Goal: Check status: Check status

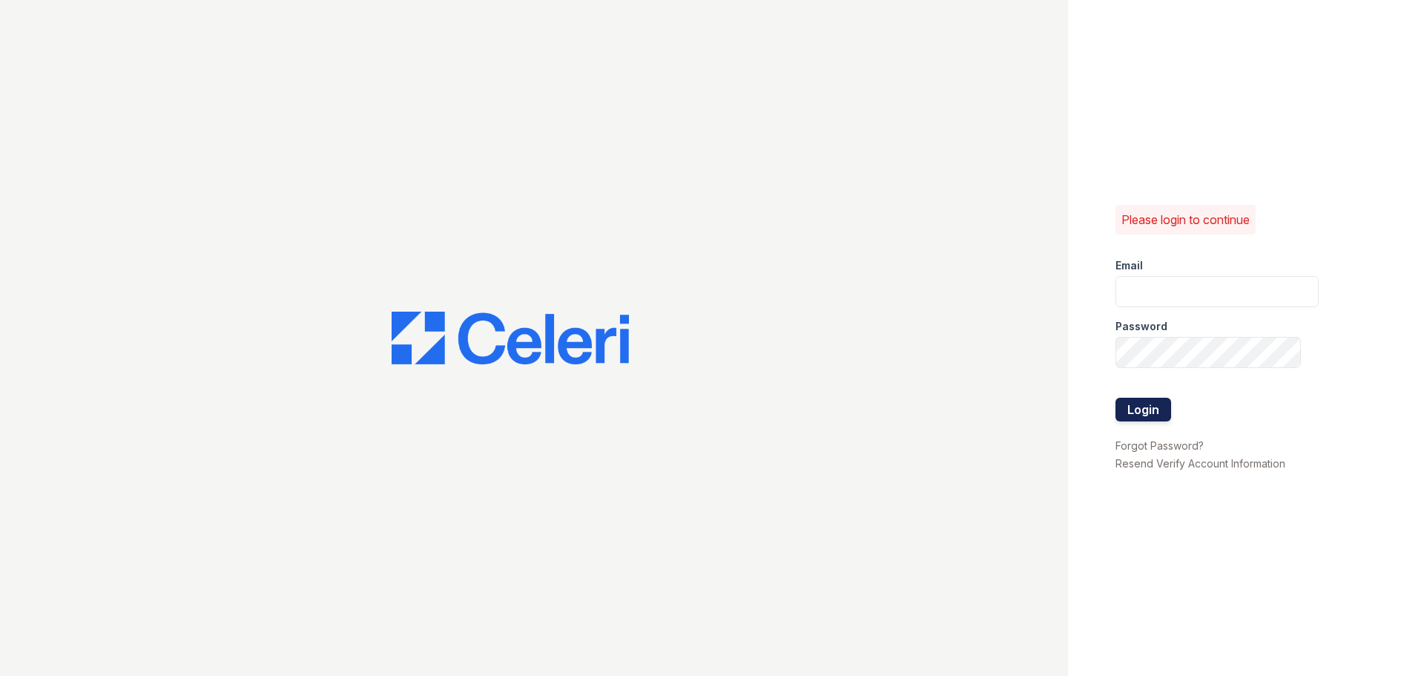
type input "[EMAIL_ADDRESS][DOMAIN_NAME]"
click at [1148, 409] on button "Login" at bounding box center [1144, 410] width 56 height 24
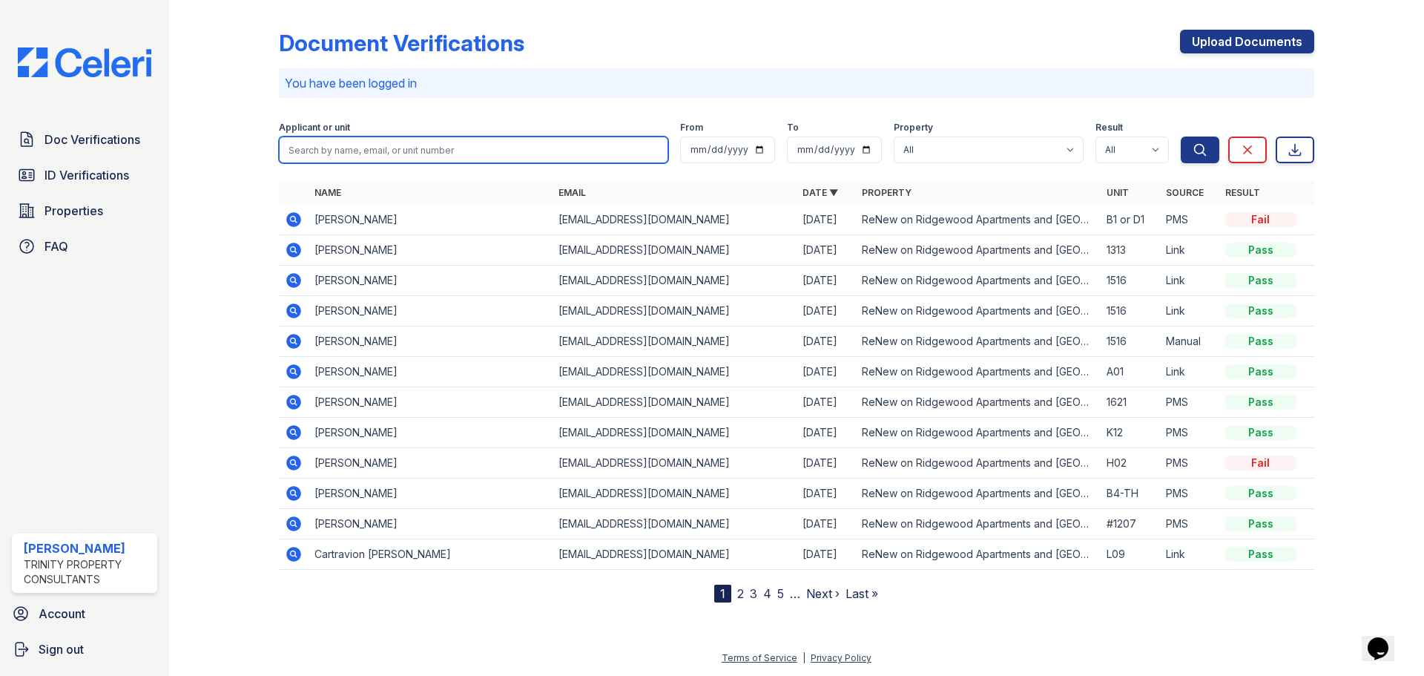
click at [417, 142] on input "search" at bounding box center [473, 149] width 389 height 27
type input "cl"
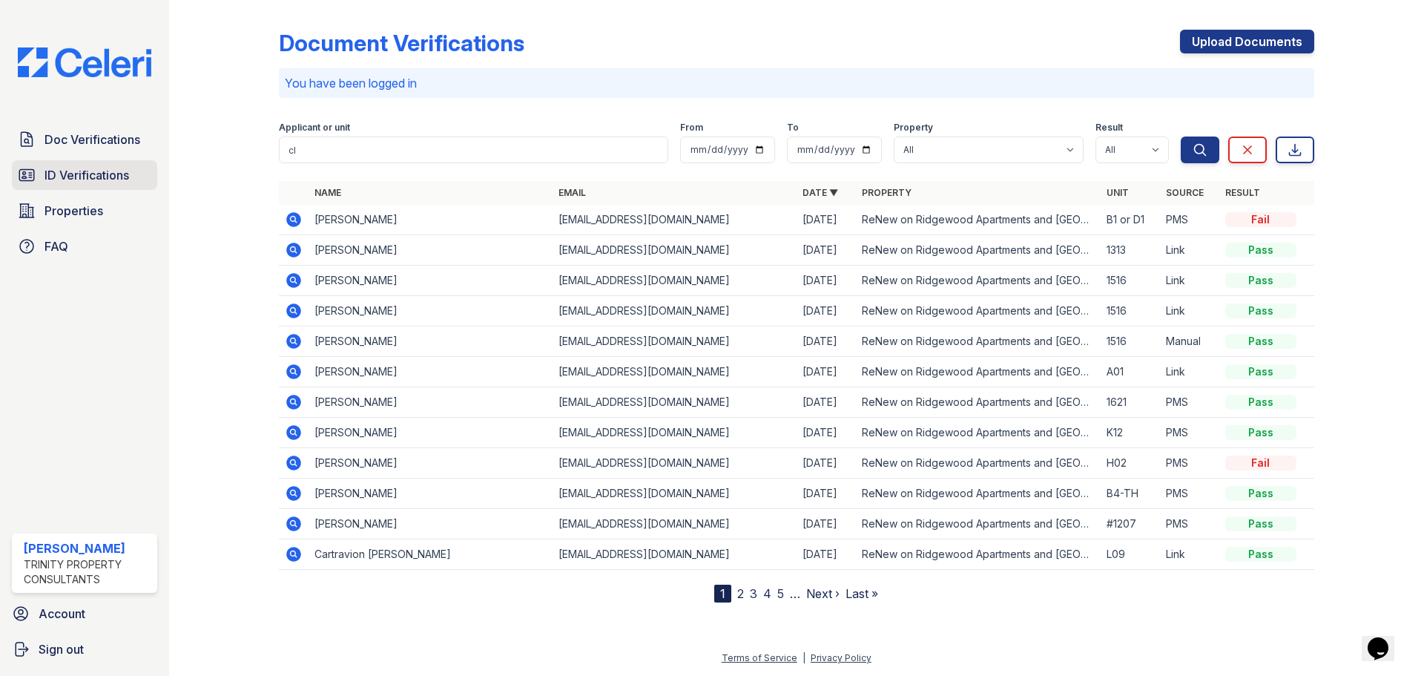
click at [72, 165] on link "ID Verifications" at bounding box center [84, 175] width 145 height 30
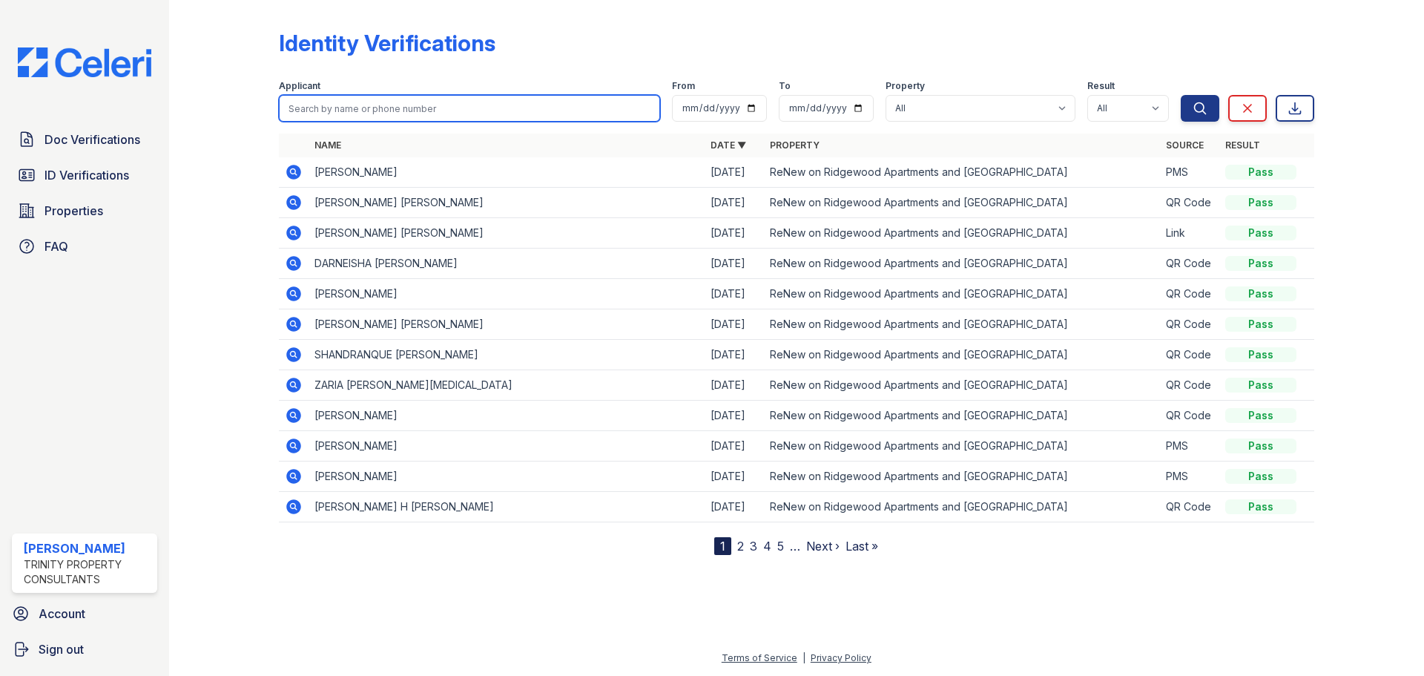
click at [486, 111] on input "search" at bounding box center [469, 108] width 381 height 27
type input "[PERSON_NAME]"
click at [1181, 95] on button "Search" at bounding box center [1200, 108] width 39 height 27
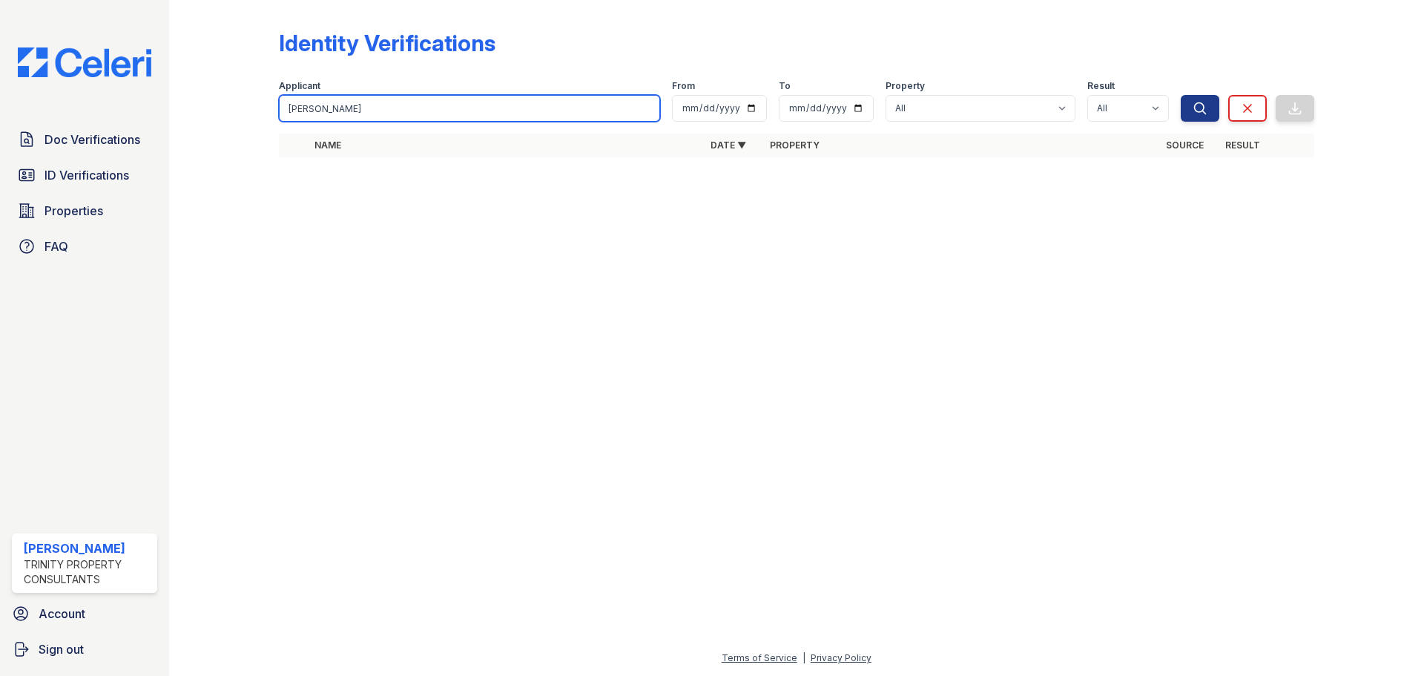
click at [479, 107] on input "[PERSON_NAME]" at bounding box center [469, 108] width 381 height 27
click at [1181, 95] on button "Search" at bounding box center [1200, 108] width 39 height 27
click at [477, 110] on input "[PERSON_NAME]" at bounding box center [469, 108] width 381 height 27
click at [1181, 95] on button "Search" at bounding box center [1200, 108] width 39 height 27
click at [477, 110] on input "[PERSON_NAME]" at bounding box center [469, 108] width 381 height 27
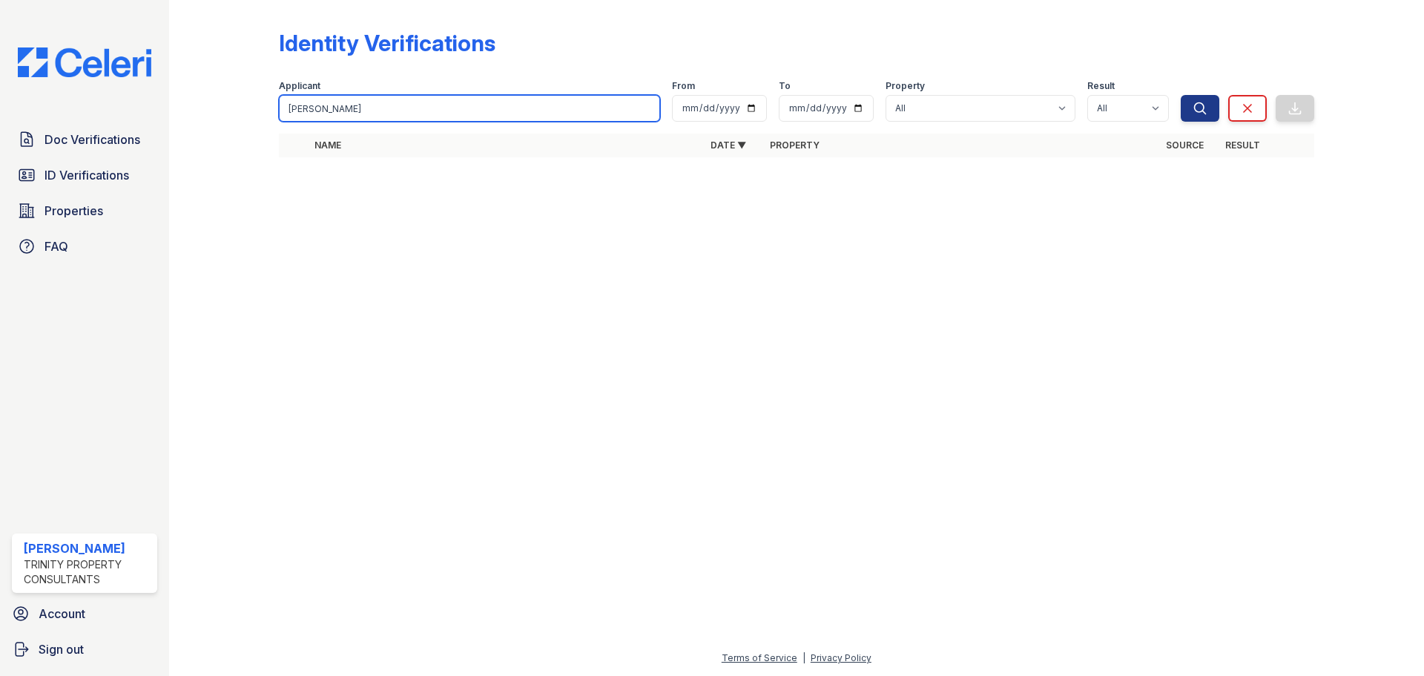
click at [1181, 95] on button "Search" at bounding box center [1200, 108] width 39 height 27
drag, startPoint x: 361, startPoint y: 102, endPoint x: -59, endPoint y: 125, distance: 420.5
click at [0, 125] on html "Doc Verifications ID Verifications Properties FAQ [PERSON_NAME] Trinity Propert…" at bounding box center [712, 338] width 1424 height 676
click at [91, 146] on span "Doc Verifications" at bounding box center [93, 140] width 96 height 18
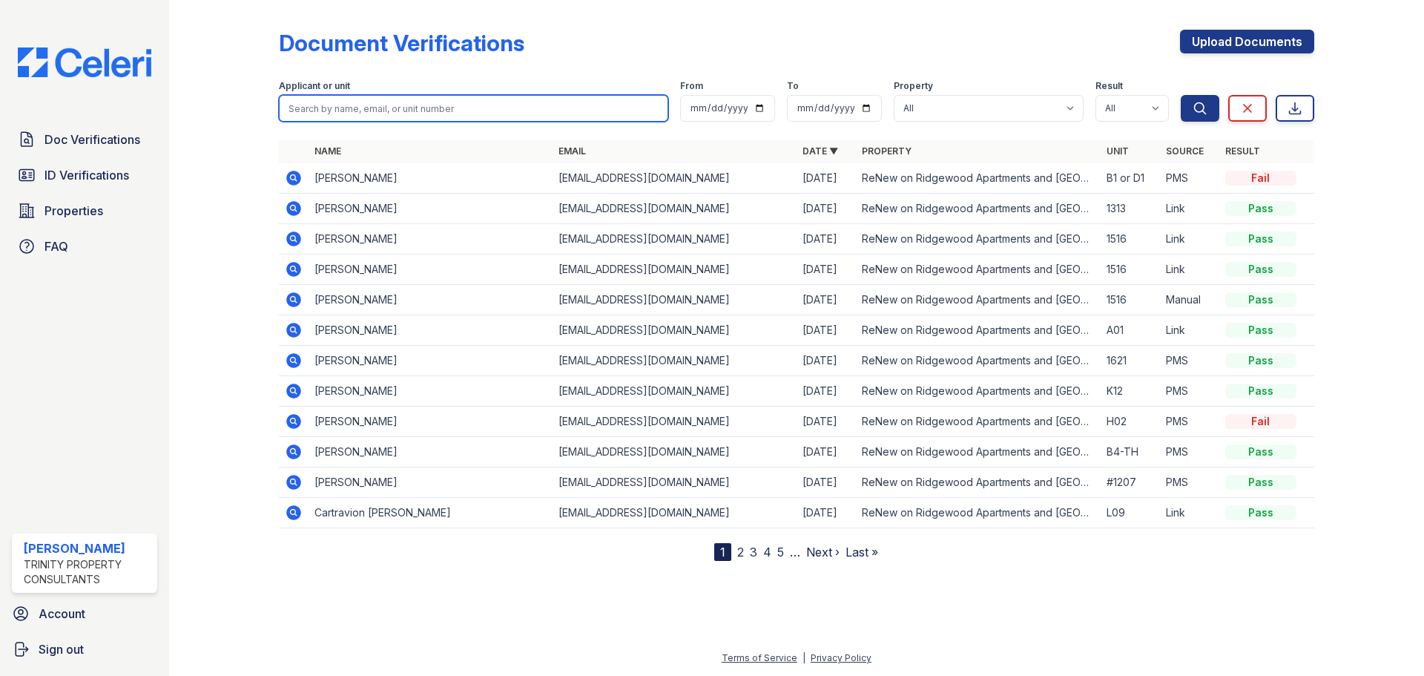
click at [338, 105] on input "search" at bounding box center [473, 108] width 389 height 27
click at [562, 77] on div "Applicant or unit From To Property All ReNew on Ridgewood Apartments and [GEOGR…" at bounding box center [730, 97] width 902 height 47
click at [522, 106] on input "search" at bounding box center [473, 108] width 389 height 27
type input "gardener"
click at [1181, 95] on button "Search" at bounding box center [1200, 108] width 39 height 27
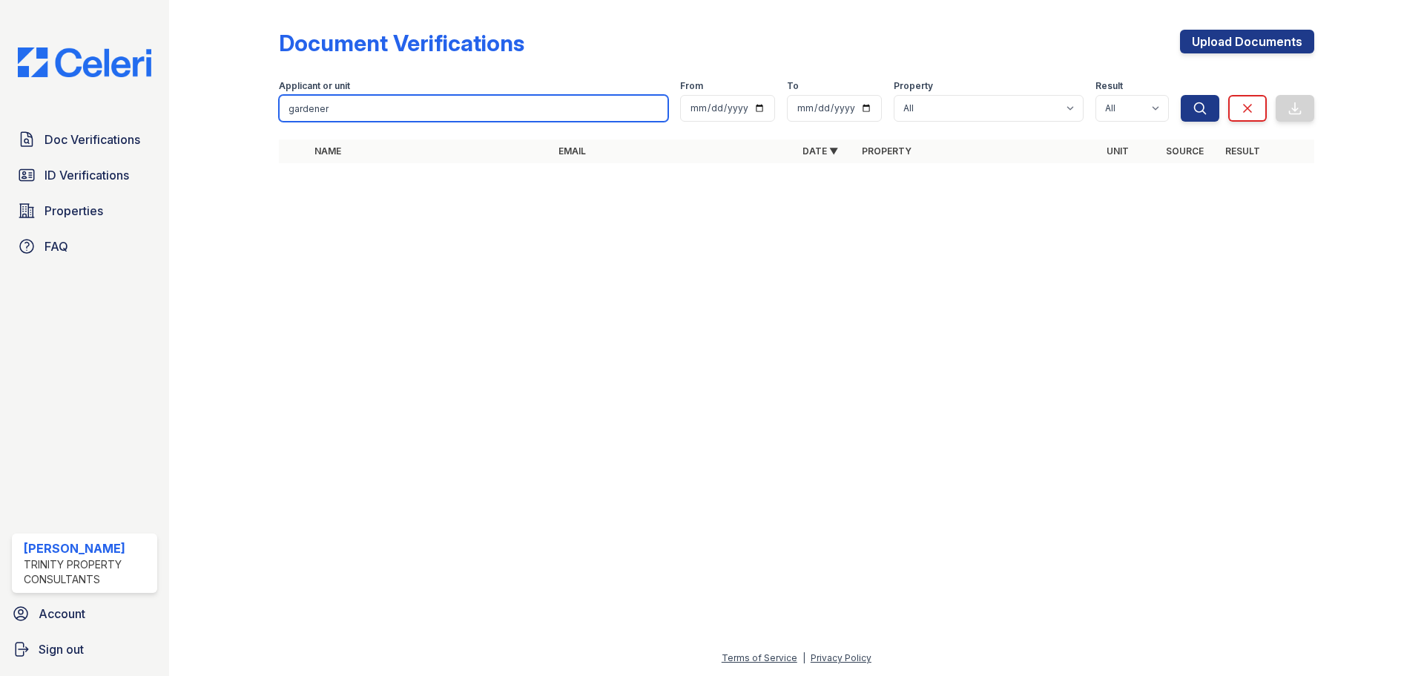
drag, startPoint x: 340, startPoint y: 108, endPoint x: 309, endPoint y: 106, distance: 31.2
click at [309, 106] on input "gardener" at bounding box center [473, 108] width 389 height 27
type input "[PERSON_NAME]"
click at [1181, 95] on button "Search" at bounding box center [1200, 108] width 39 height 27
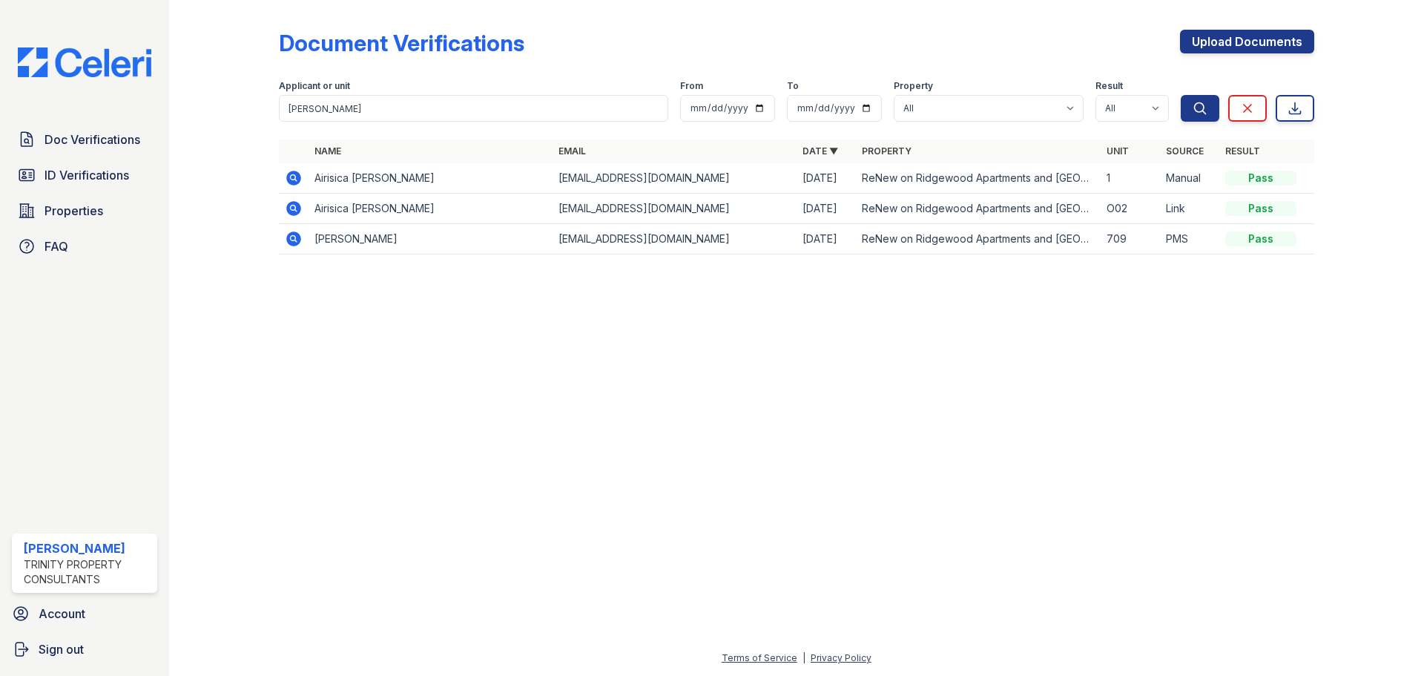
click at [359, 207] on td "Airisica [PERSON_NAME]" at bounding box center [431, 209] width 244 height 30
click at [342, 177] on td "Airisica [PERSON_NAME]" at bounding box center [431, 178] width 244 height 30
click at [340, 208] on td "Airisica [PERSON_NAME]" at bounding box center [431, 209] width 244 height 30
click at [341, 207] on td "Airisica [PERSON_NAME]" at bounding box center [431, 209] width 244 height 30
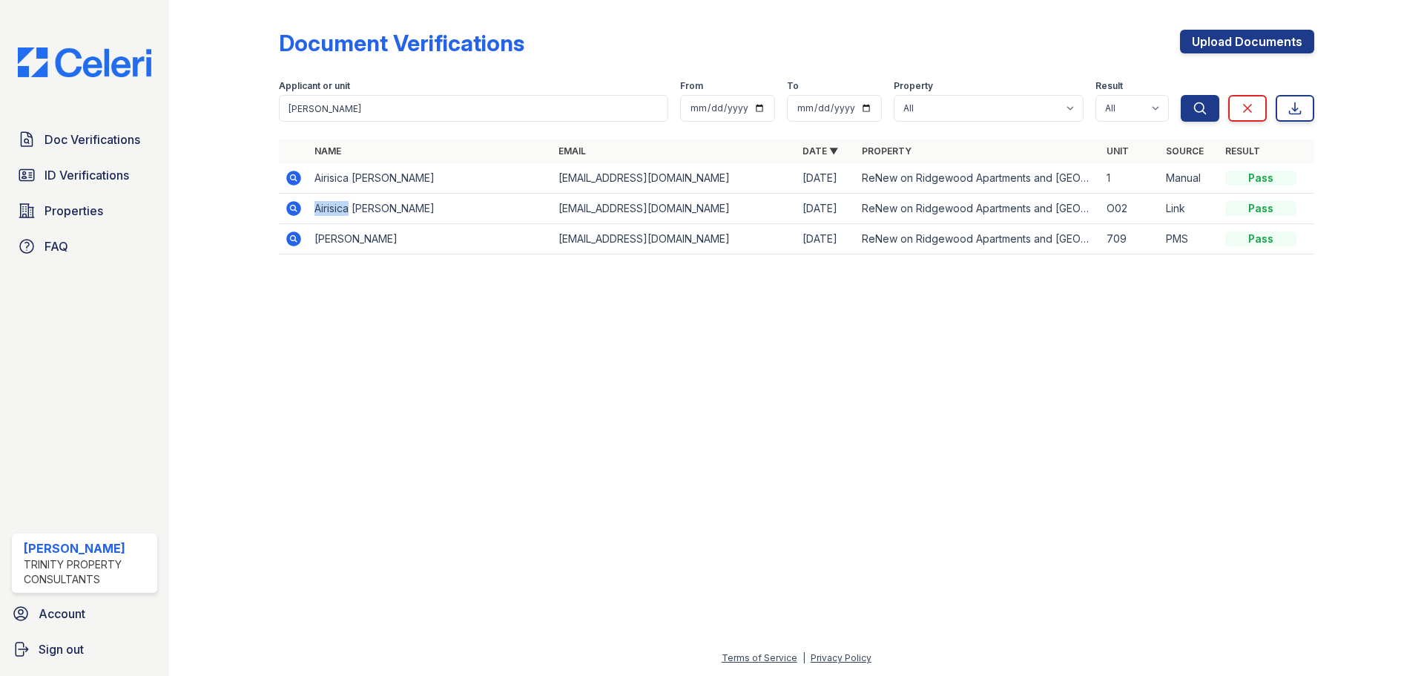
click at [294, 175] on icon at bounding box center [294, 178] width 18 height 18
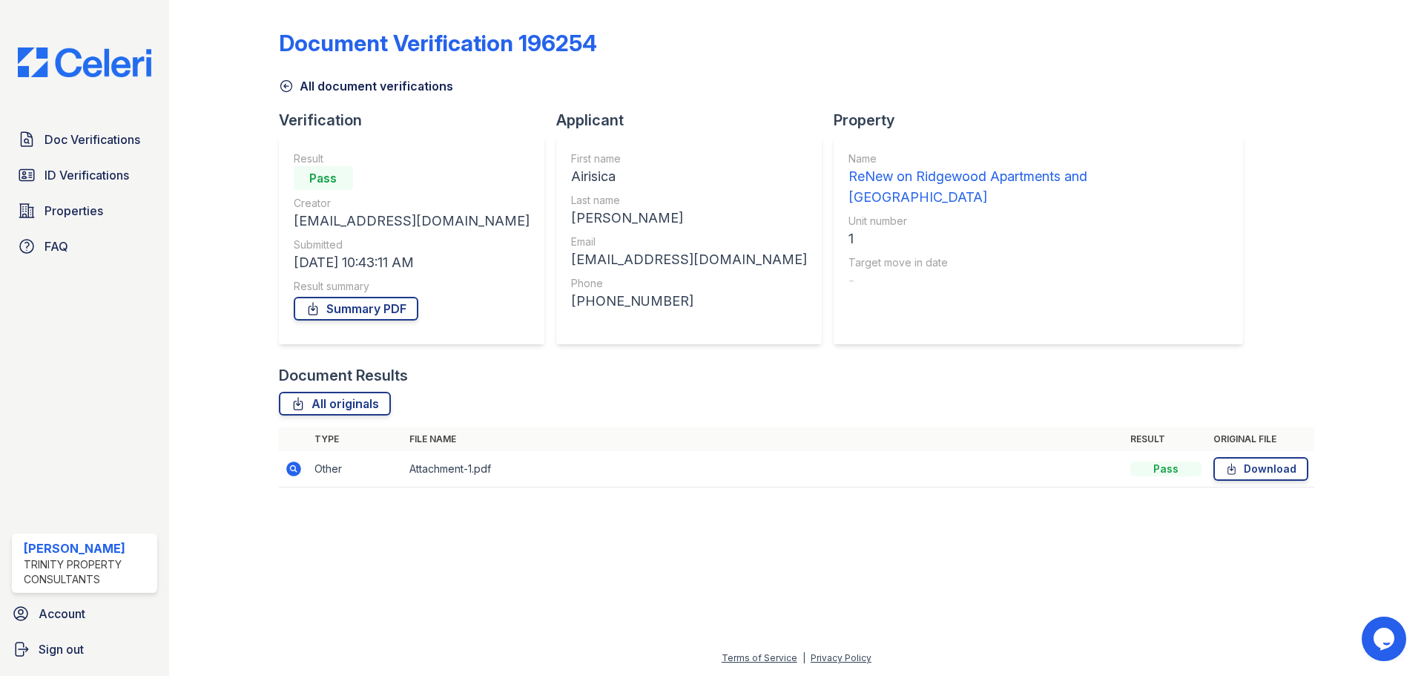
click at [297, 472] on icon at bounding box center [293, 468] width 15 height 15
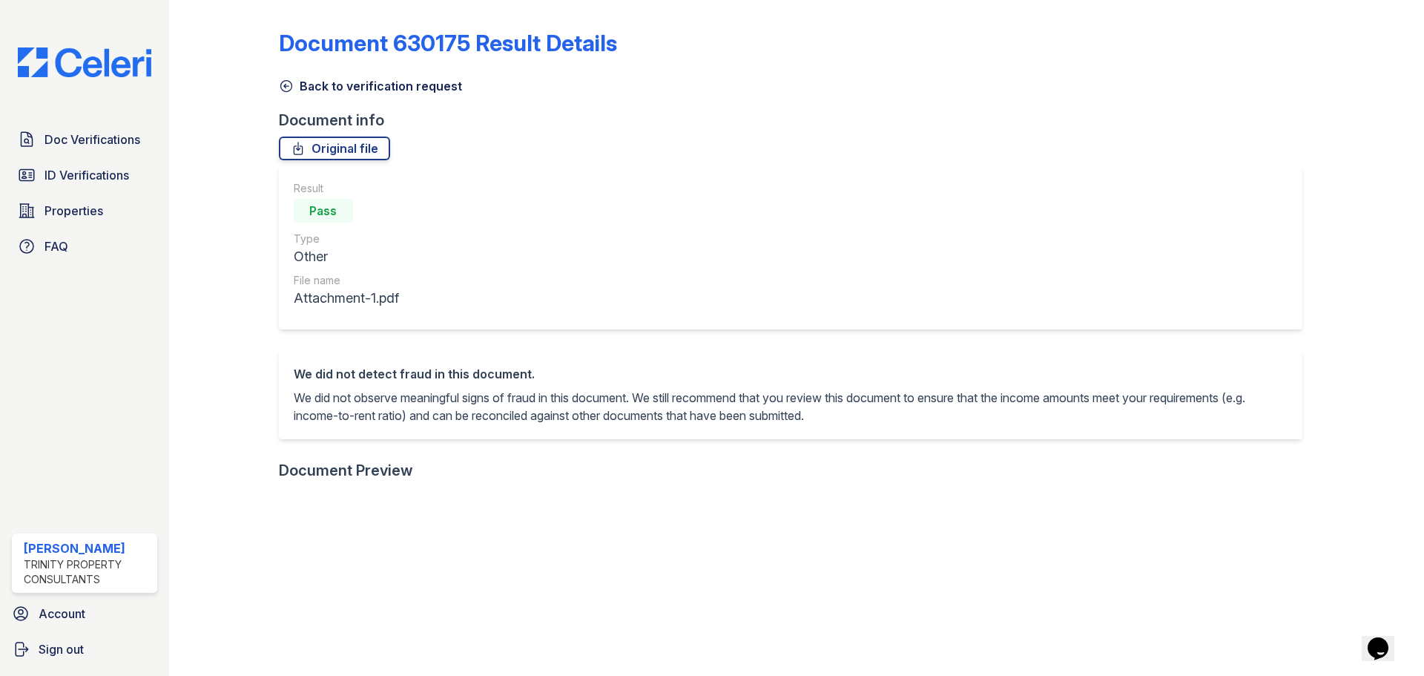
click at [546, 214] on div "Result Pass Type Other File name Attachment-1.pdf" at bounding box center [791, 247] width 1024 height 163
click at [81, 125] on link "Doc Verifications" at bounding box center [84, 140] width 145 height 30
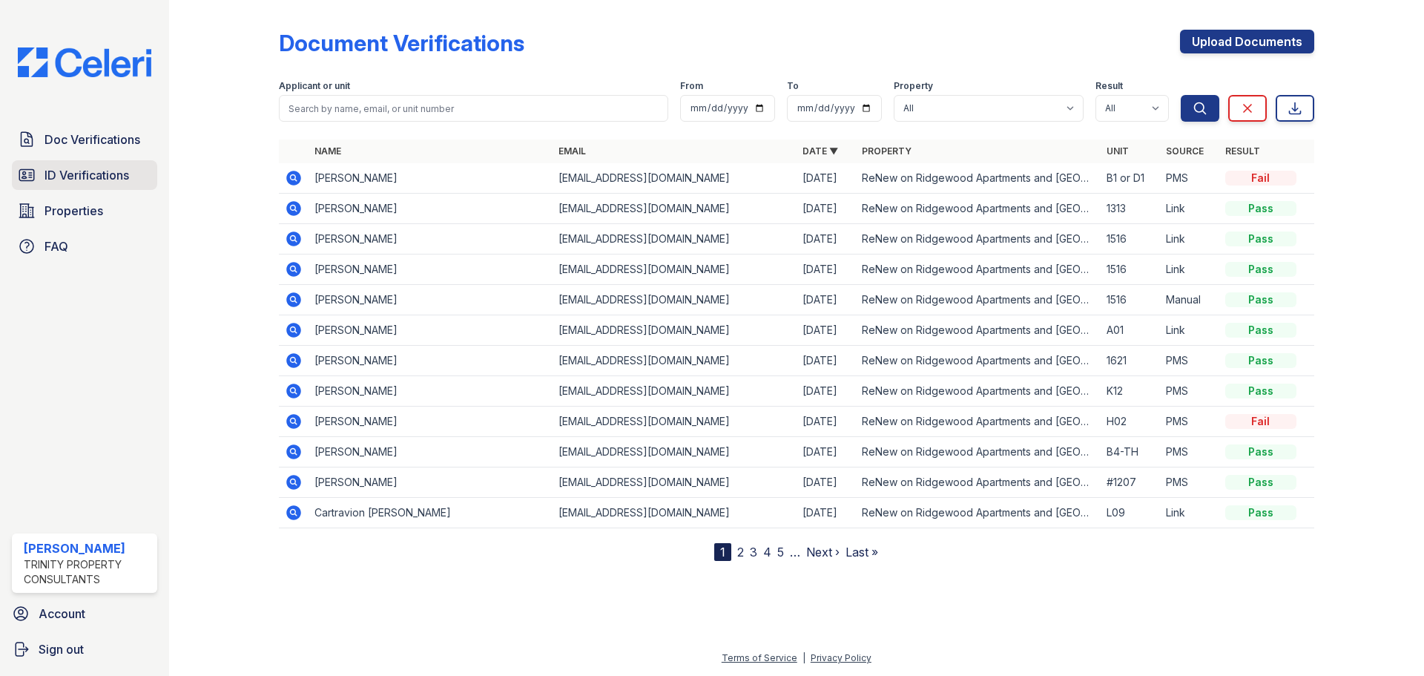
click at [104, 176] on span "ID Verifications" at bounding box center [87, 175] width 85 height 18
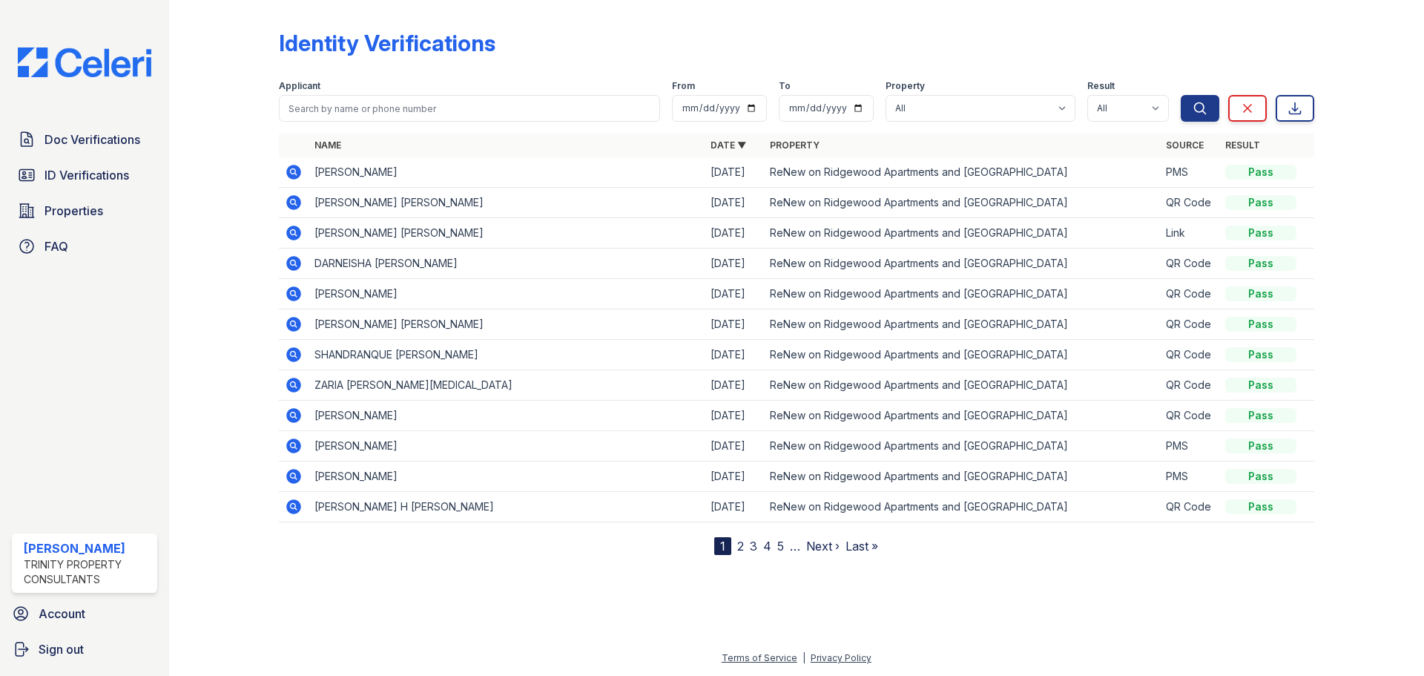
click at [369, 528] on div "Name Date ▼ Property Source Result Zyreesa Martin 09/30/25 ReNew on Ridgewood A…" at bounding box center [797, 344] width 1036 height 421
click at [185, 174] on div "Identity Verifications Filter Applicant From To Property All ReNew on Ridgewood…" at bounding box center [796, 338] width 1255 height 676
click at [109, 176] on span "ID Verifications" at bounding box center [87, 175] width 85 height 18
click at [77, 134] on span "Doc Verifications" at bounding box center [93, 140] width 96 height 18
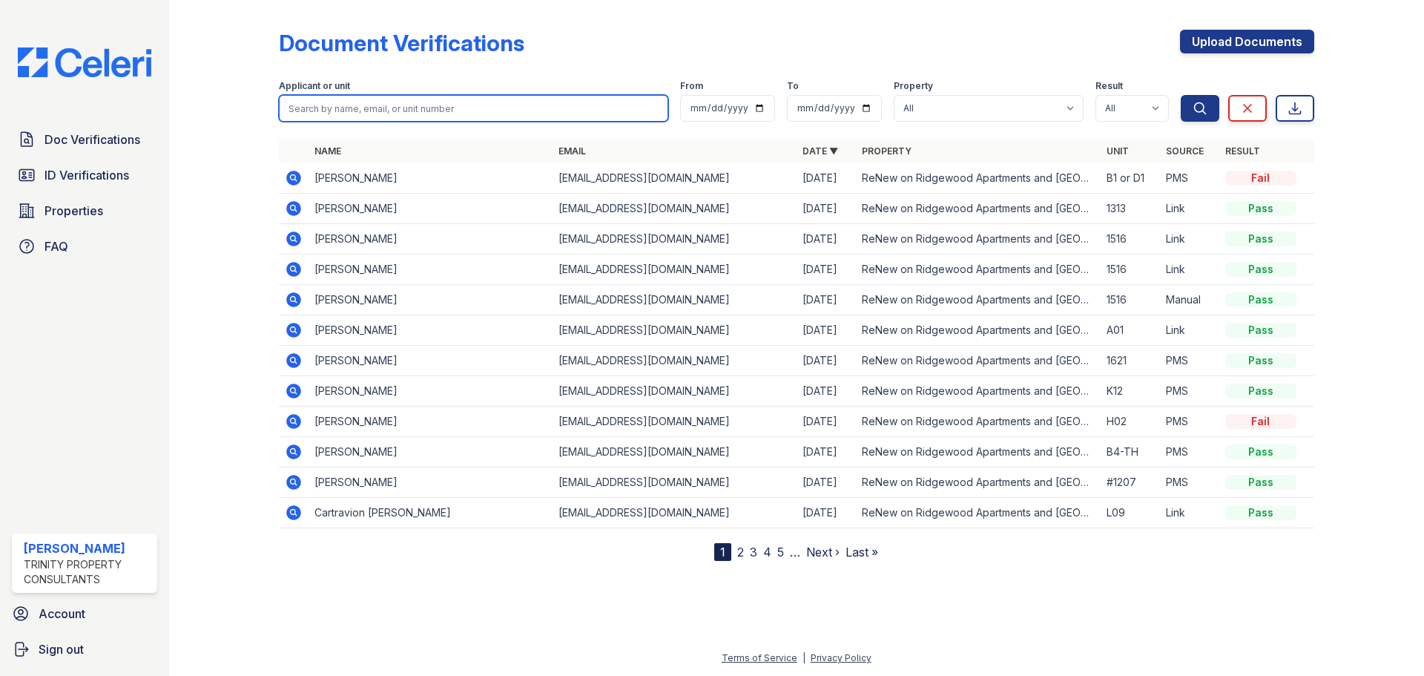
click at [422, 107] on input "search" at bounding box center [473, 108] width 389 height 27
type input "gardner"
click at [1181, 95] on button "Search" at bounding box center [1200, 108] width 39 height 27
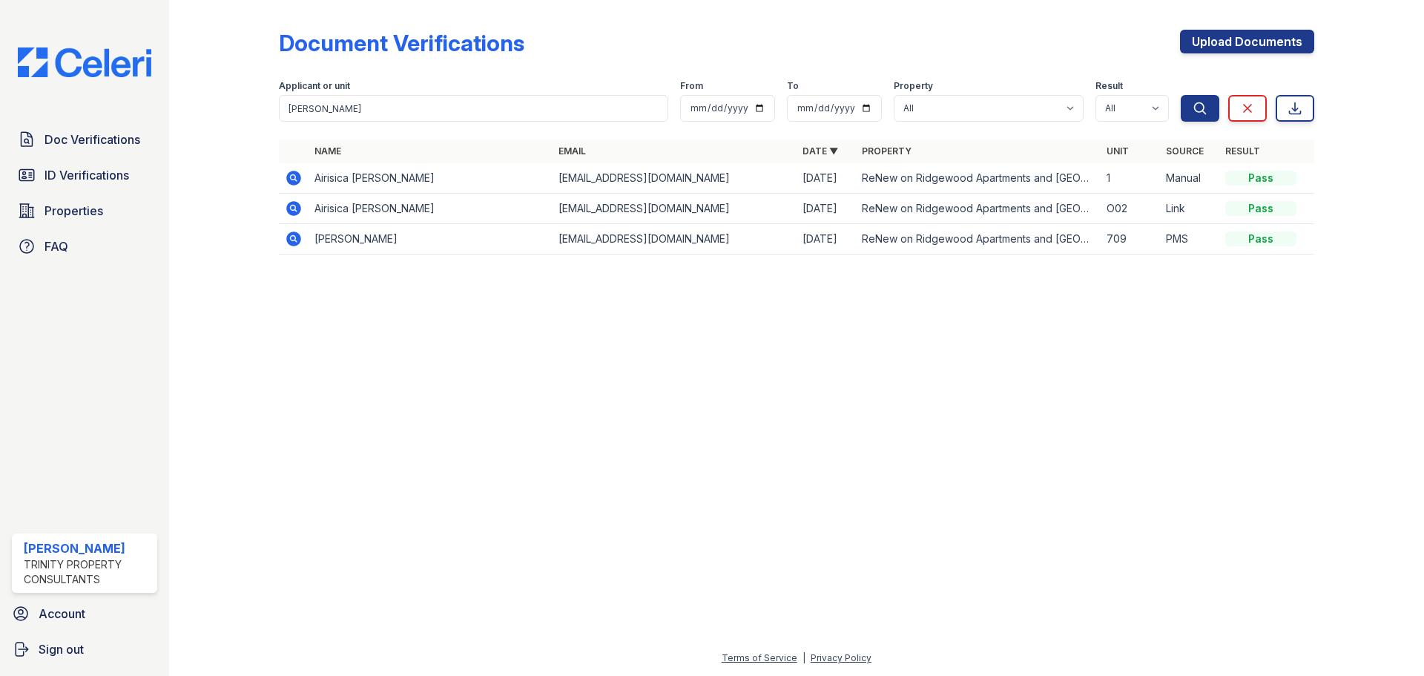
click at [290, 208] on icon at bounding box center [294, 209] width 18 height 18
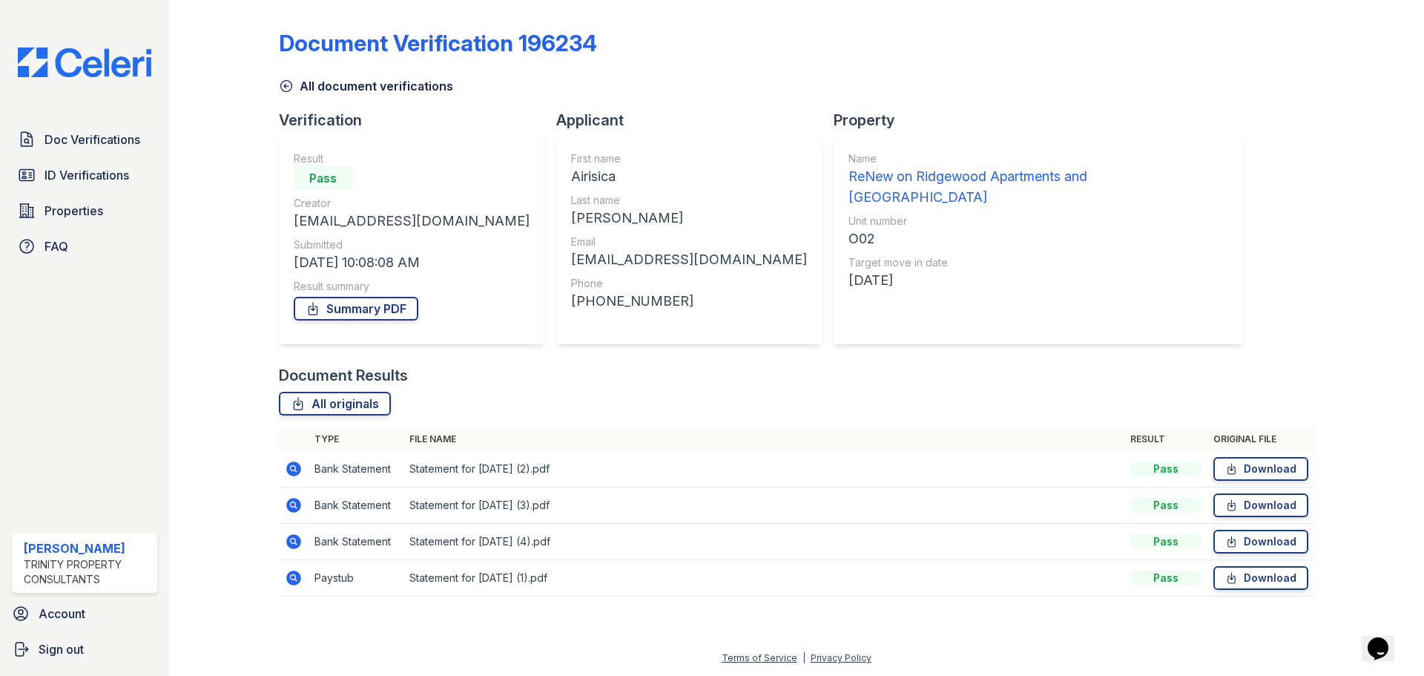
click at [291, 578] on icon at bounding box center [294, 578] width 18 height 18
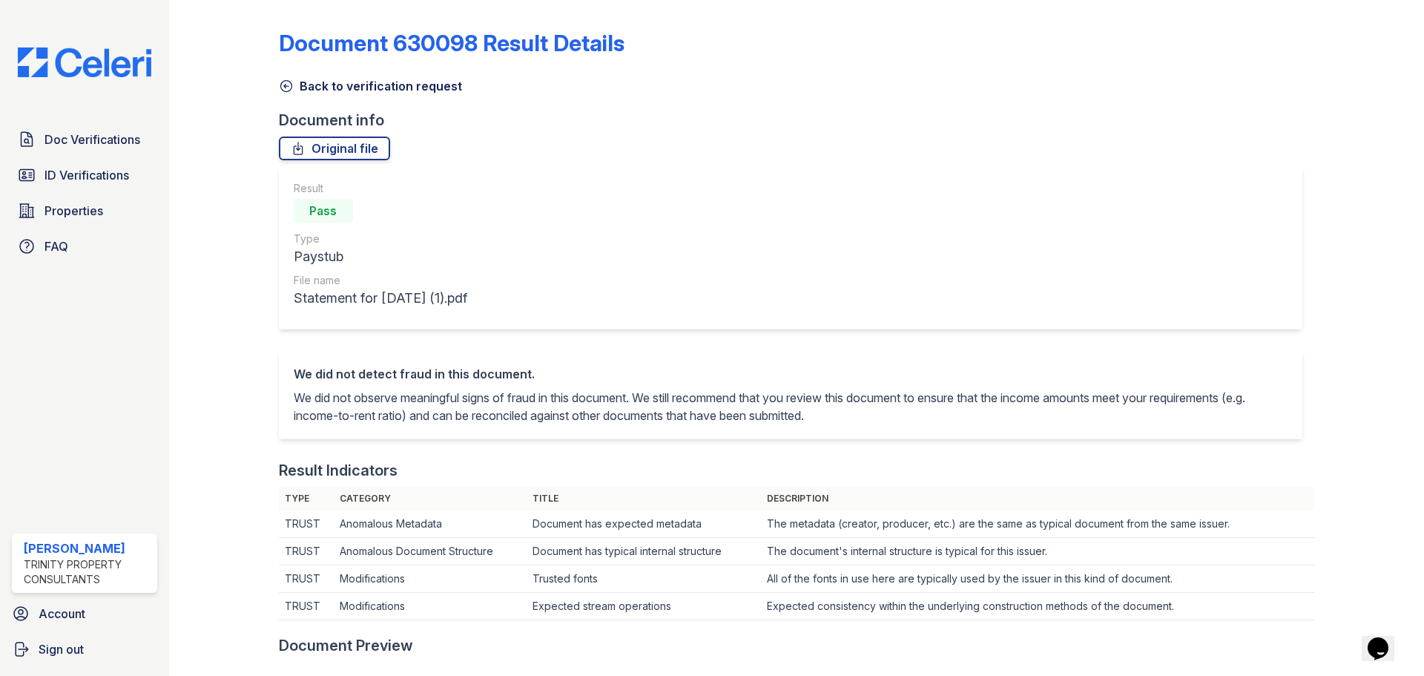
click at [590, 162] on div "Document 630098 Result Details Back to verification request Document info Origi…" at bounding box center [797, 672] width 1036 height 1332
